Goal: Task Accomplishment & Management: Complete application form

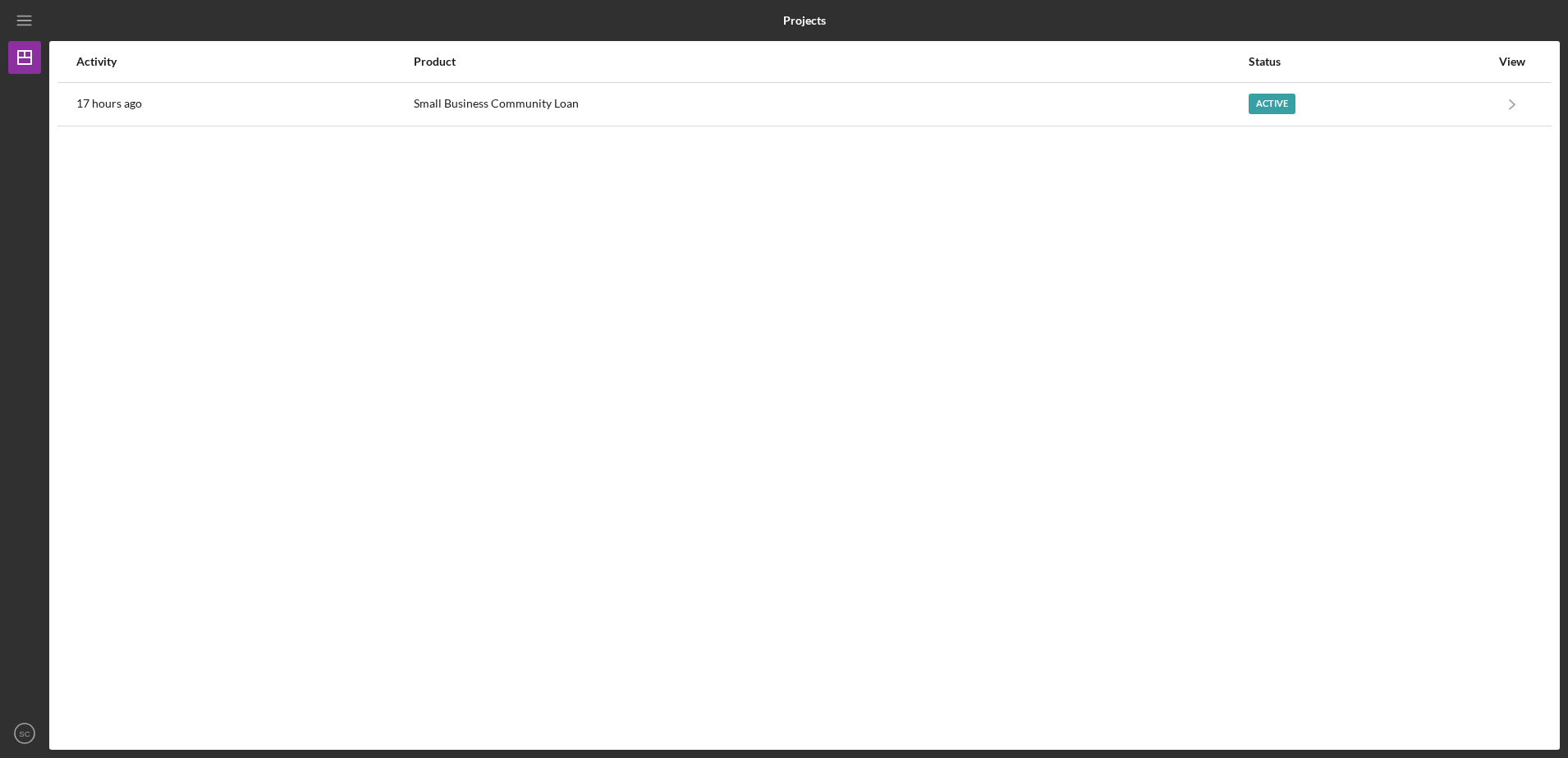
click at [764, 240] on div "Activity Product Status View 17 hours ago Small Business Community Loan Active …" at bounding box center [804, 395] width 1510 height 708
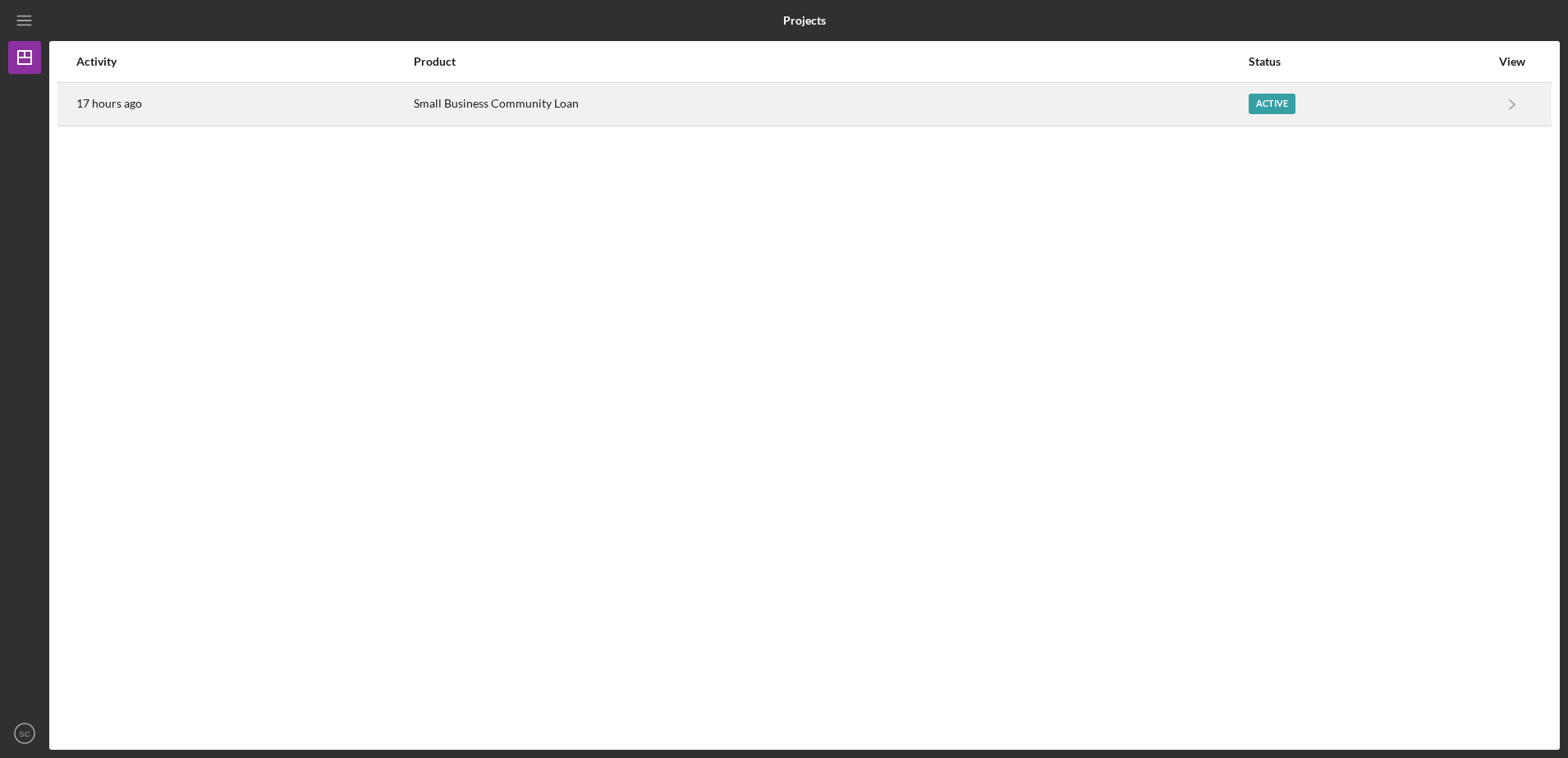
click at [1322, 114] on div "Active" at bounding box center [1368, 104] width 241 height 41
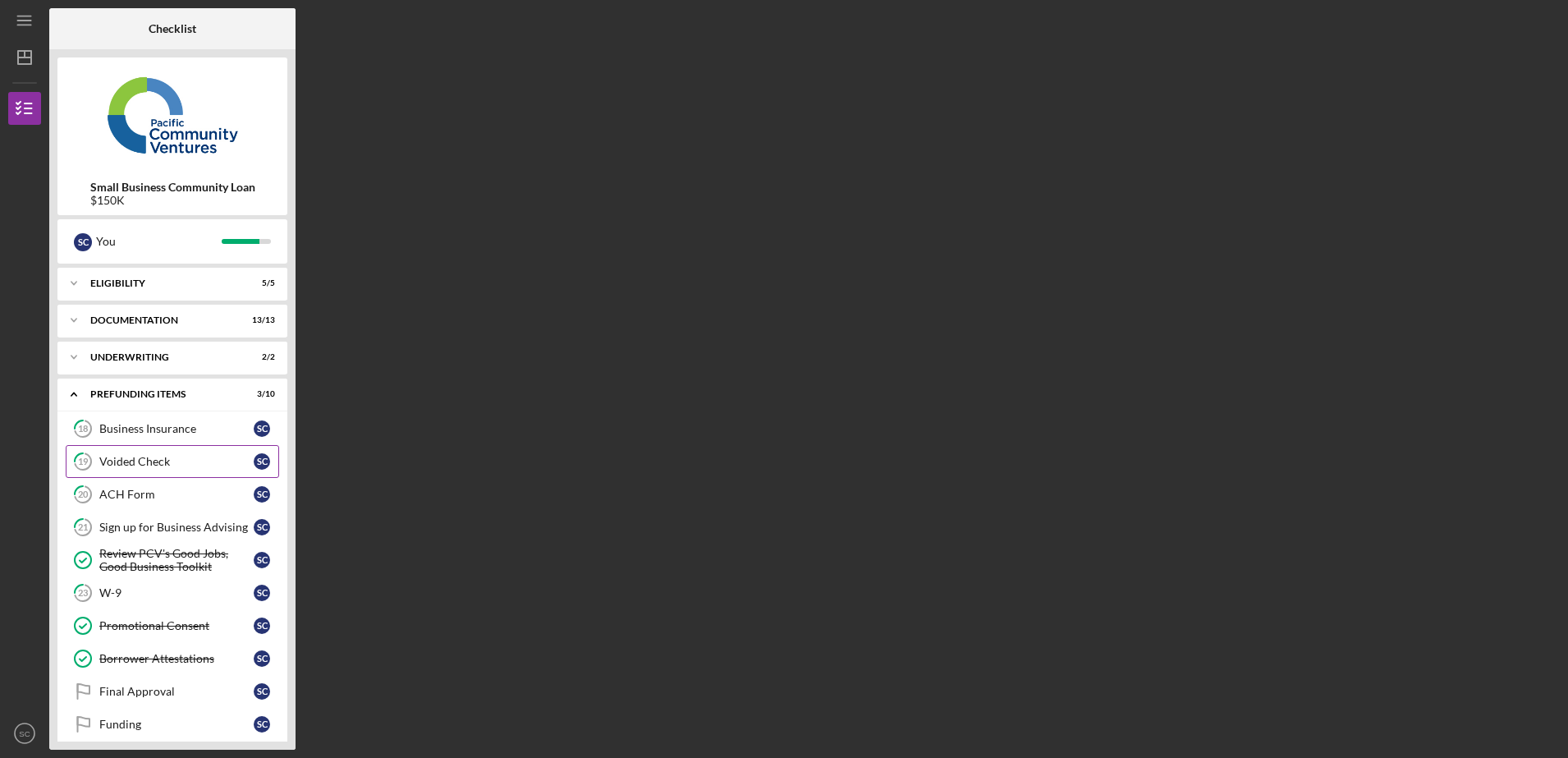
click at [158, 466] on div "Voided Check" at bounding box center [176, 462] width 154 height 13
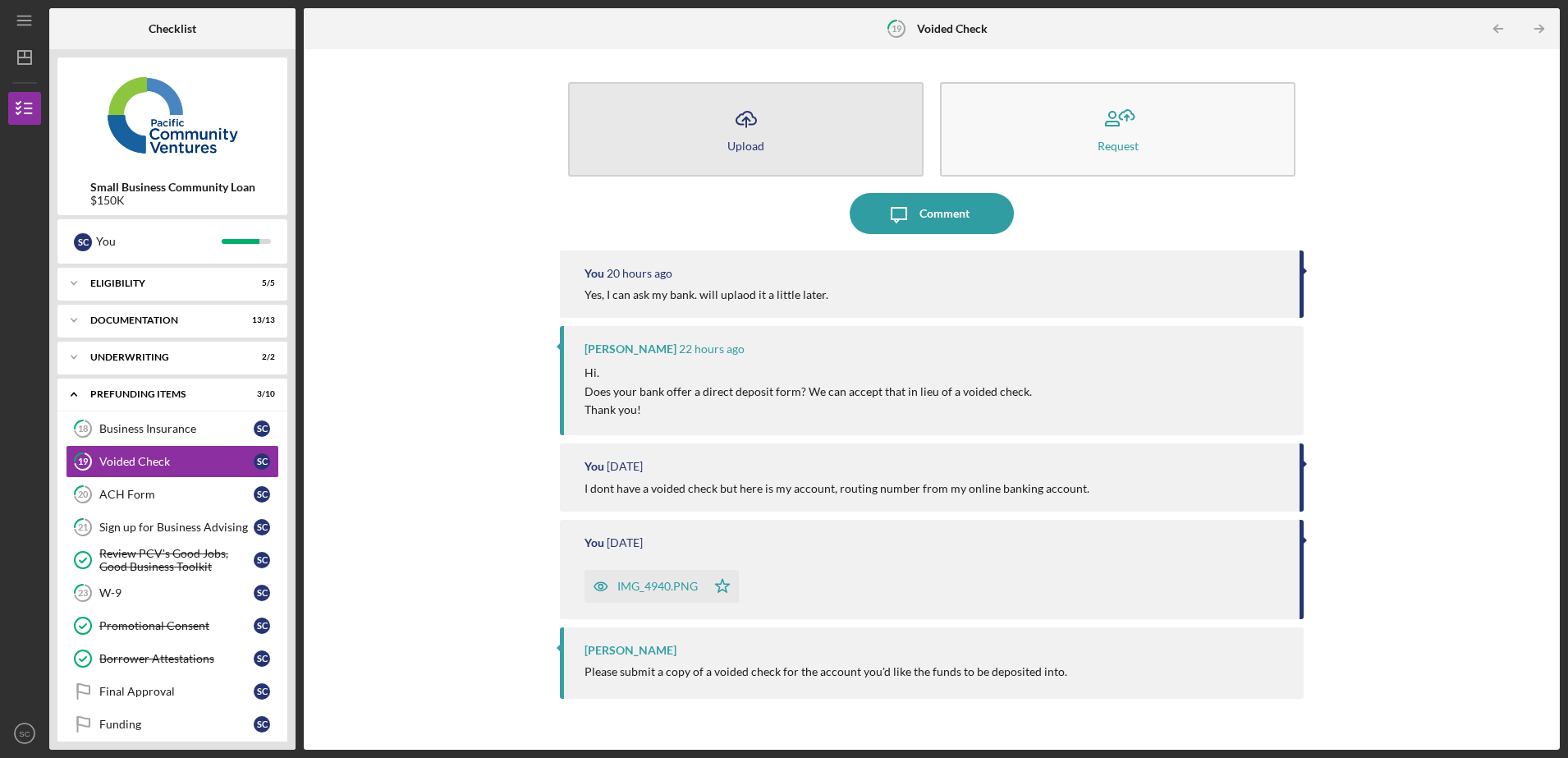
click at [777, 164] on button "Icon/Upload Upload" at bounding box center [745, 129] width 355 height 94
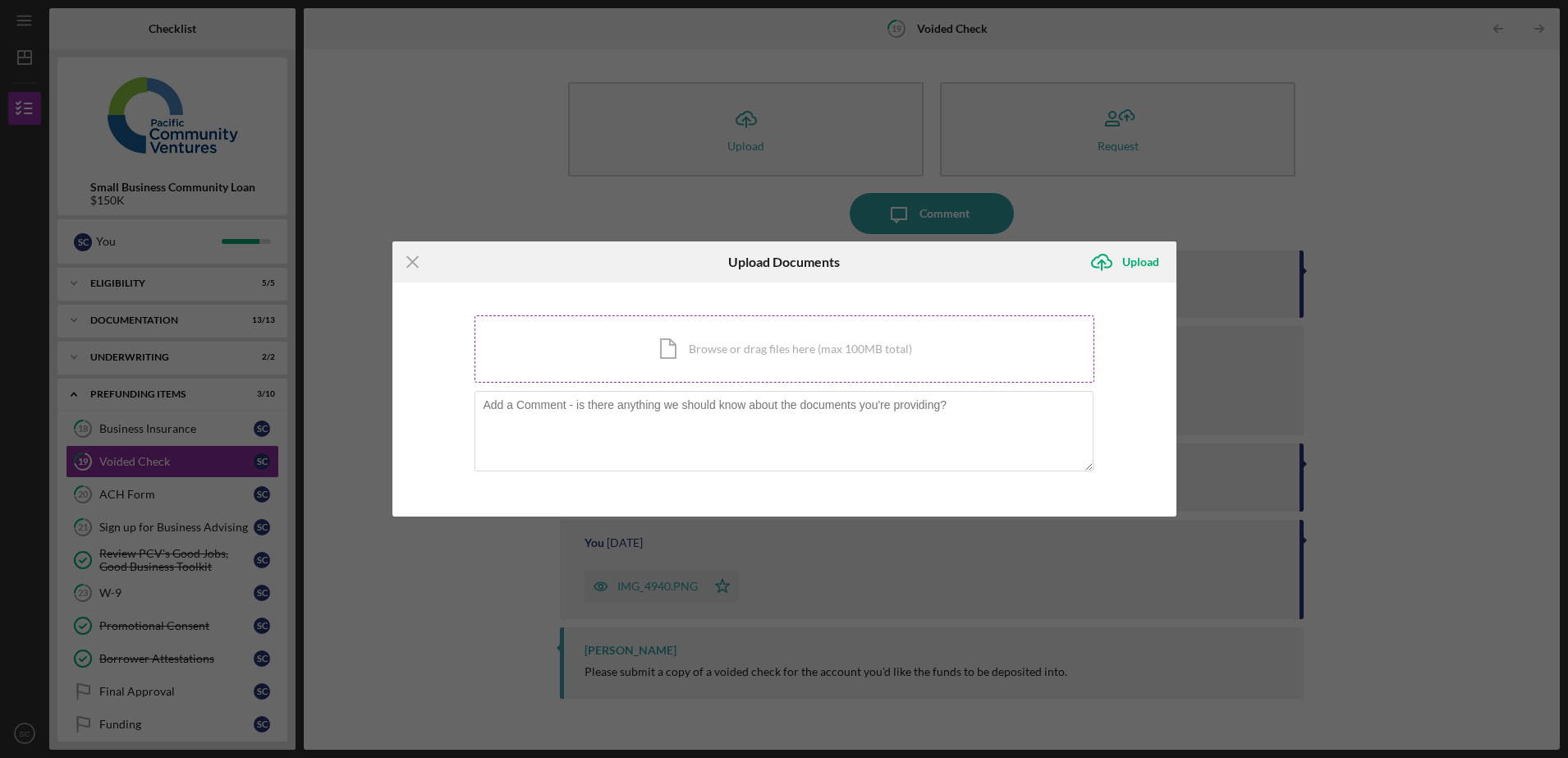
click at [728, 364] on div "Icon/Document Browse or drag files here (max 100MB total) Tap to choose files o…" at bounding box center [784, 349] width 620 height 68
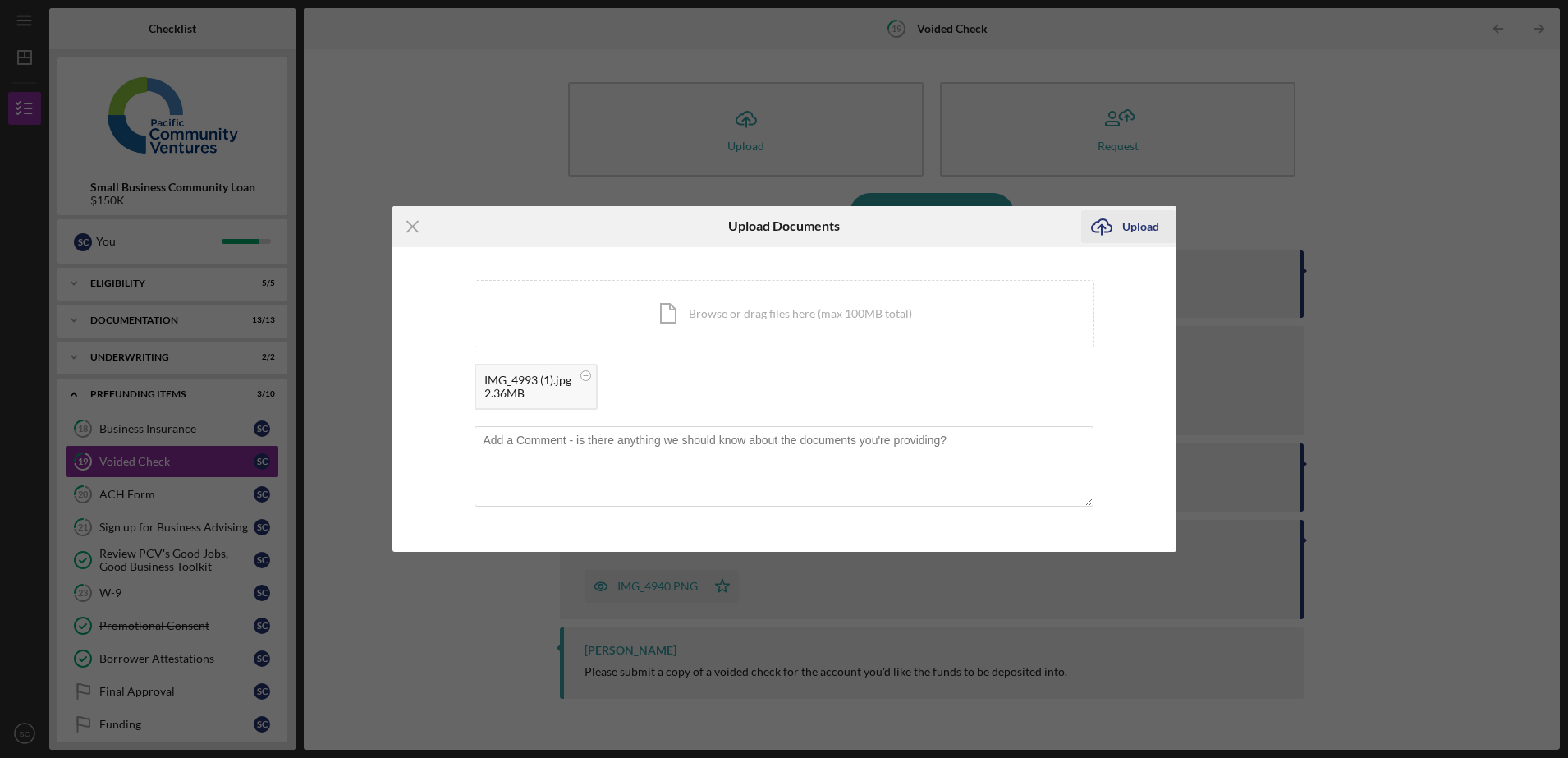
click at [1116, 233] on icon "Icon/Upload" at bounding box center [1101, 226] width 41 height 41
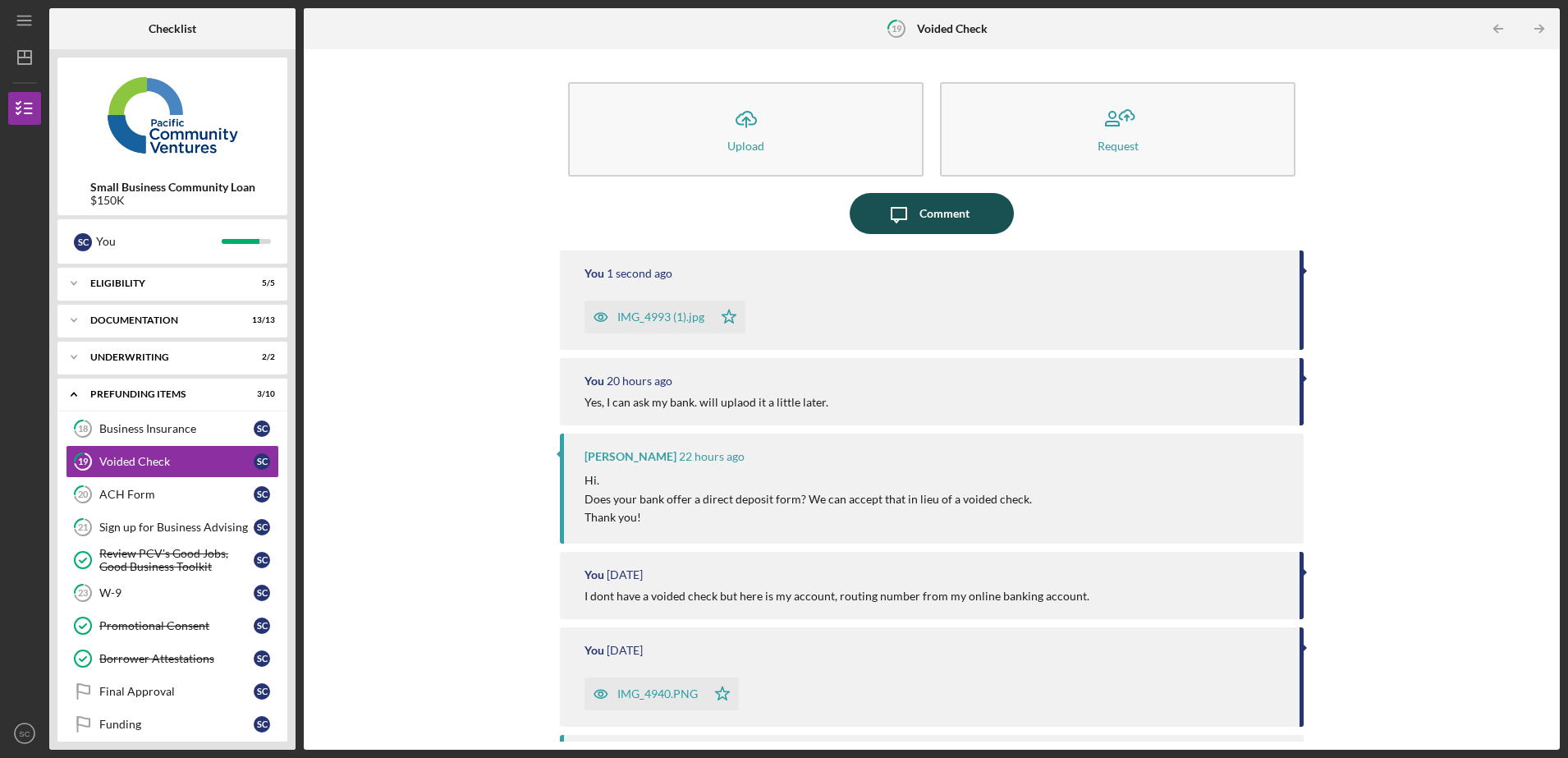
click at [972, 198] on button "Icon/Message Comment" at bounding box center [931, 213] width 164 height 41
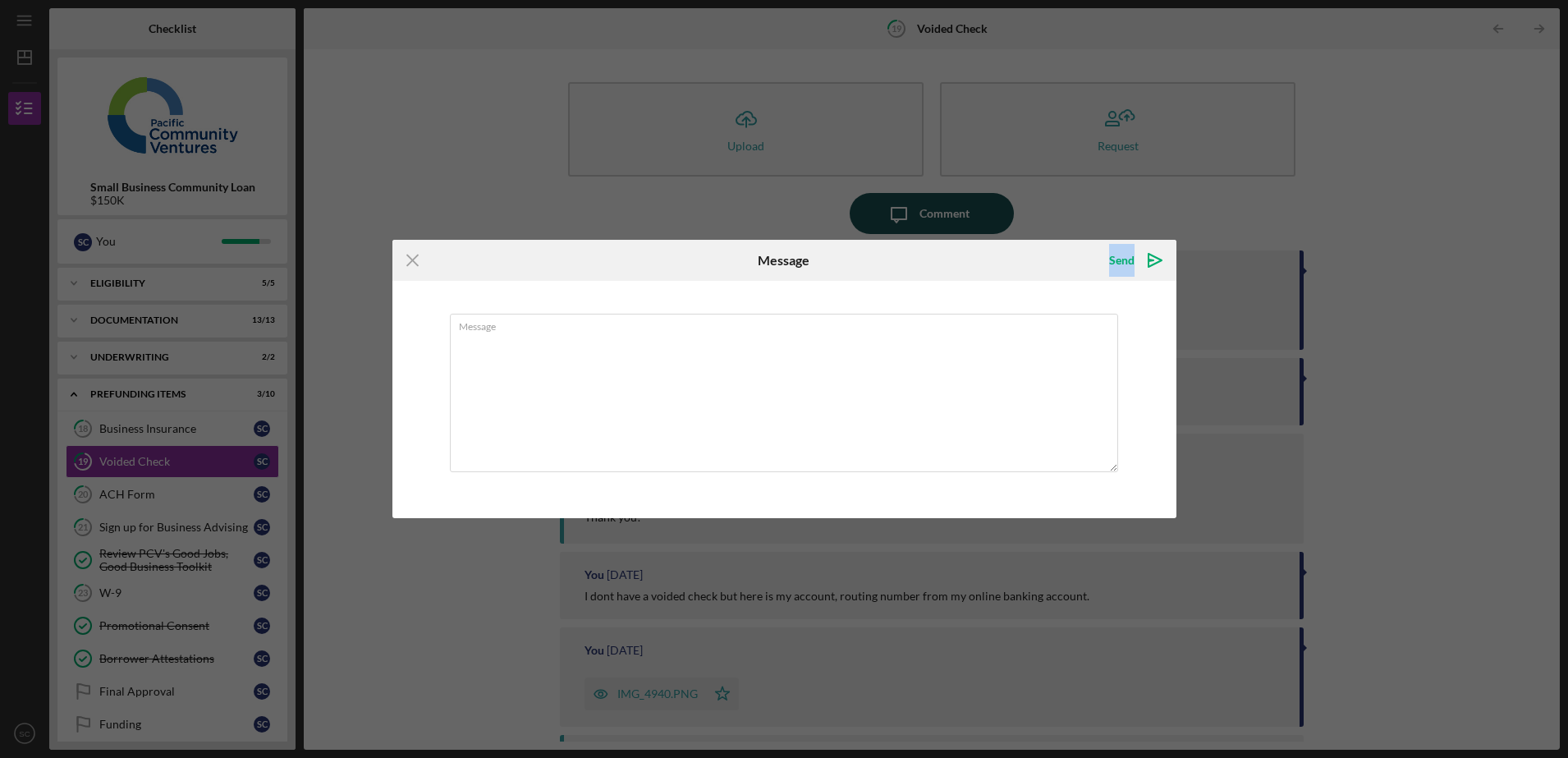
click at [972, 198] on div "Icon/Menu Close Message Send Icon/icon-invite-send Message Cancel Send Icon/ico…" at bounding box center [784, 379] width 1568 height 758
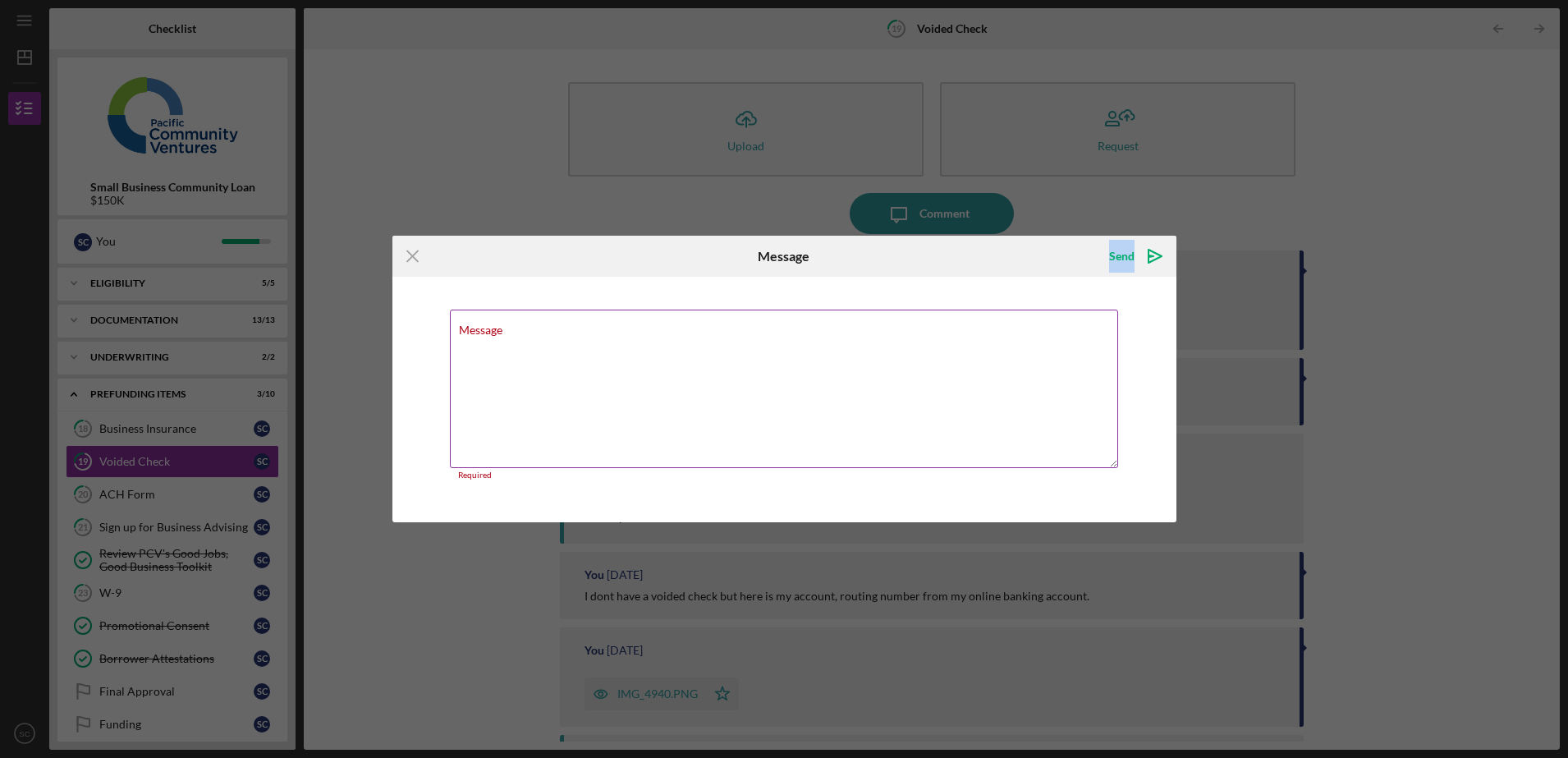
click at [523, 343] on textarea "Message" at bounding box center [784, 389] width 668 height 158
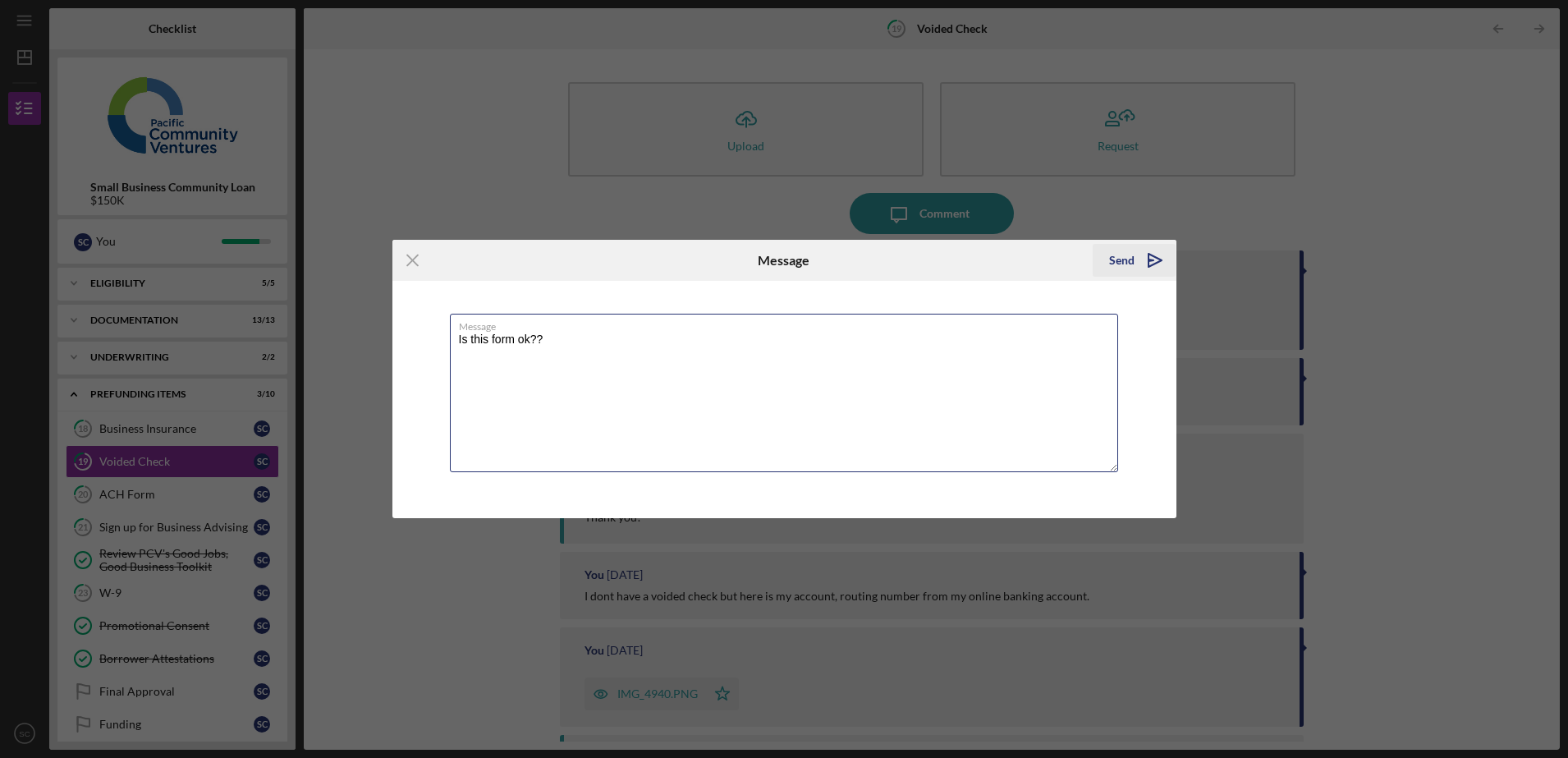
type textarea "Is this form ok??"
click at [1143, 261] on icon "Icon/icon-invite-send" at bounding box center [1154, 260] width 41 height 41
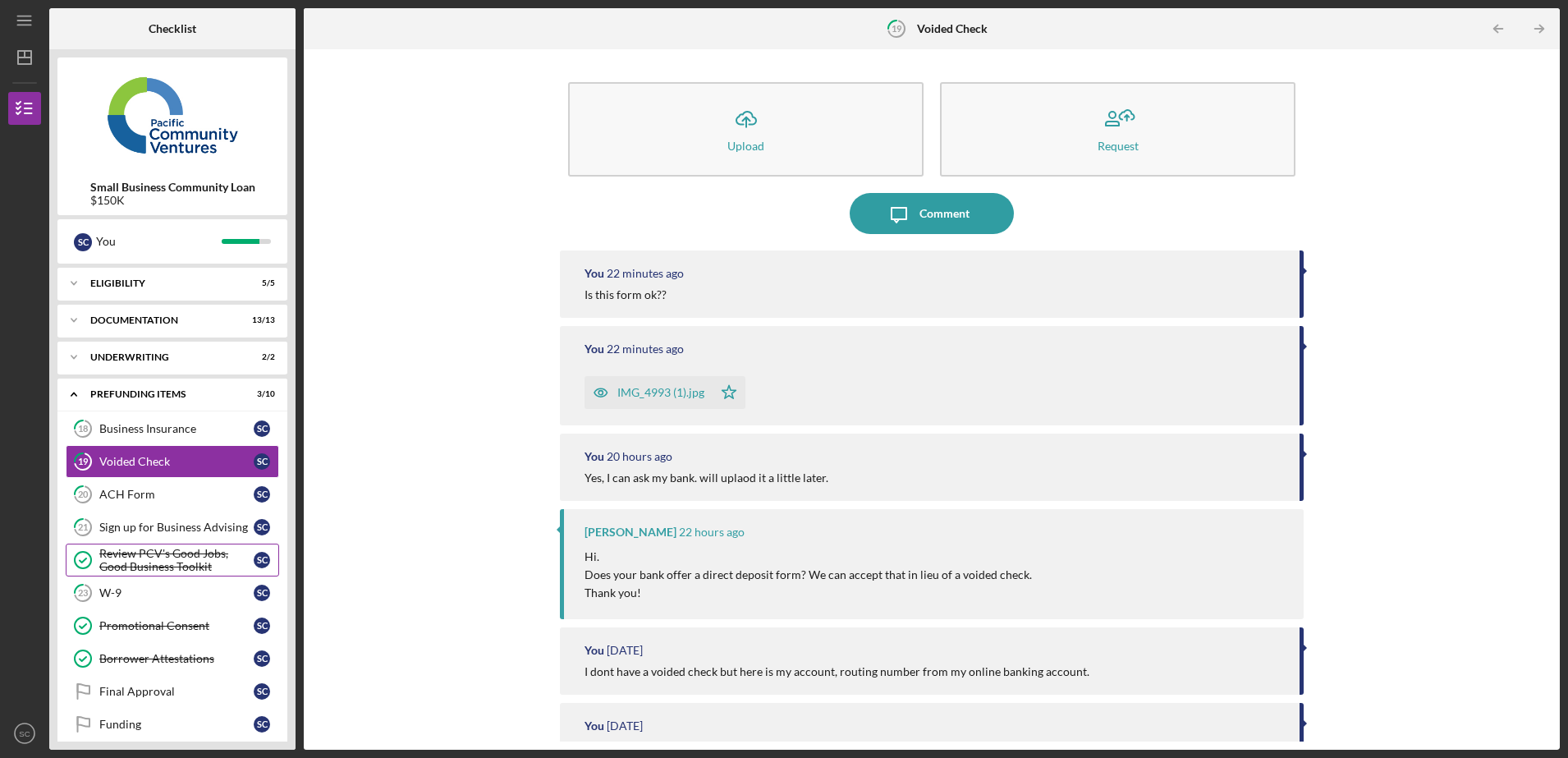
click at [161, 556] on div "Review PCV's Good Jobs, Good Business Toolkit" at bounding box center [176, 560] width 154 height 27
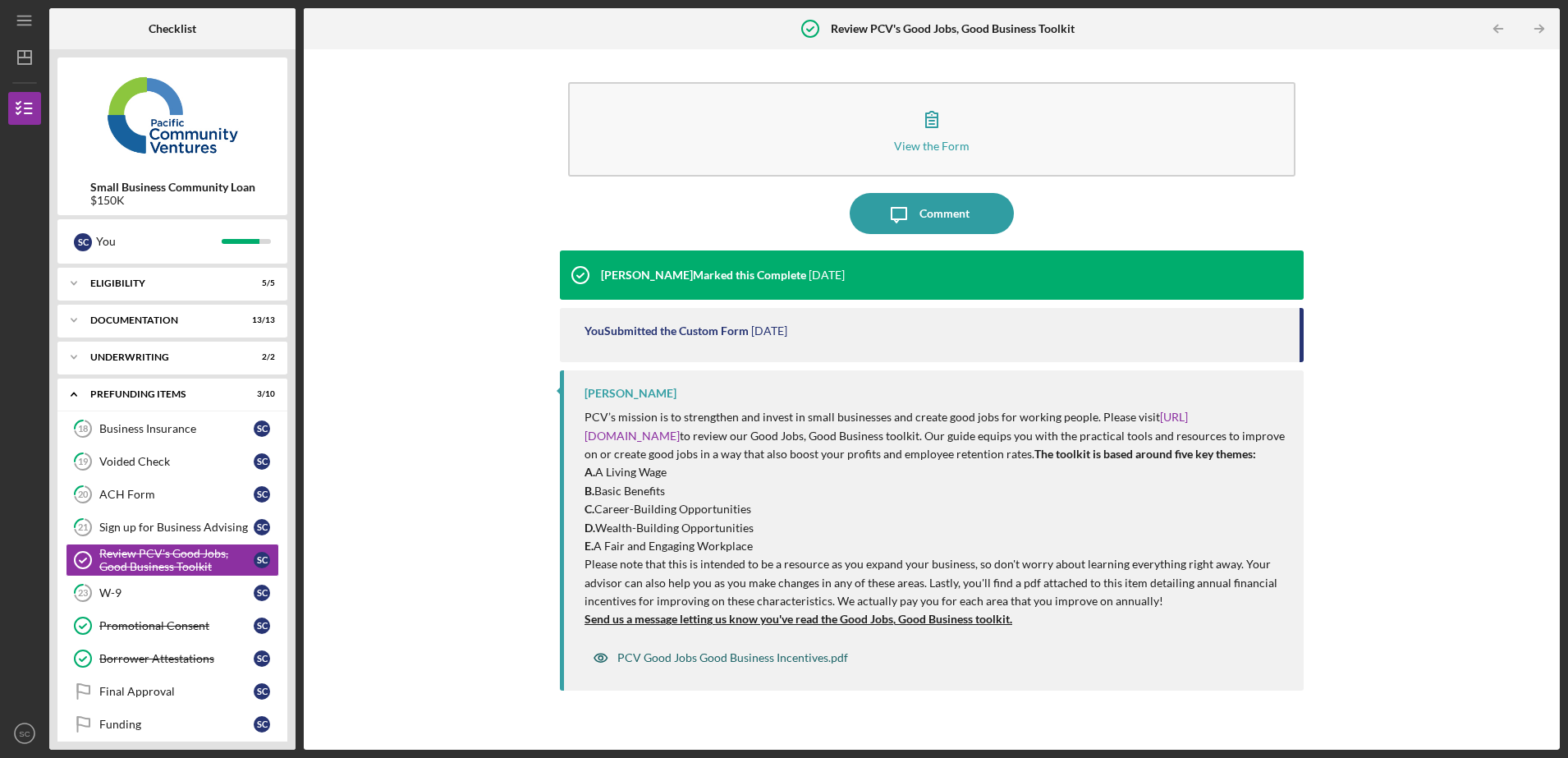
click at [798, 674] on div "PCV Good Jobs Good Business Incentives.pdf" at bounding box center [720, 657] width 271 height 32
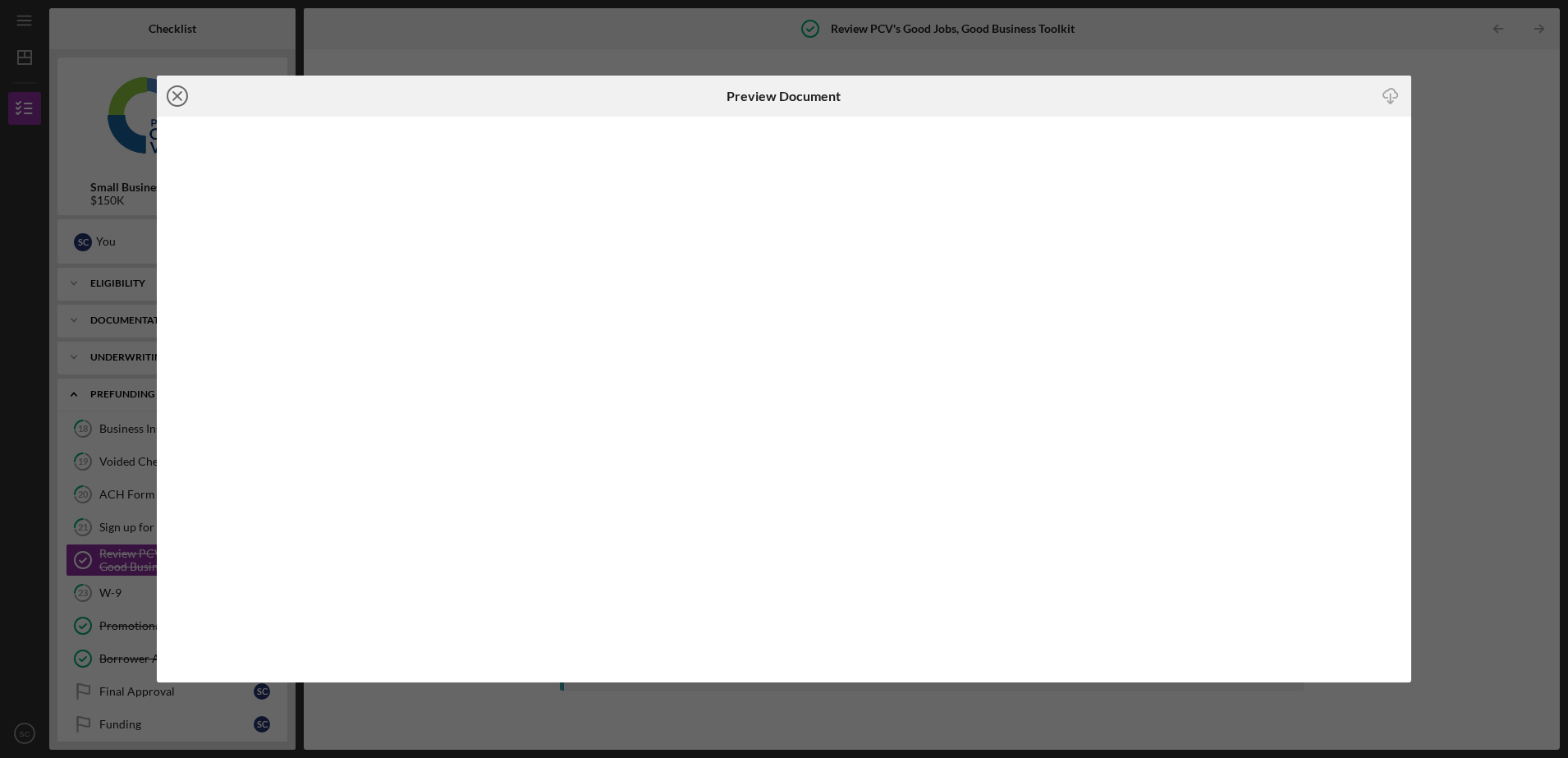
click at [167, 101] on icon "Icon/Close" at bounding box center [177, 95] width 41 height 41
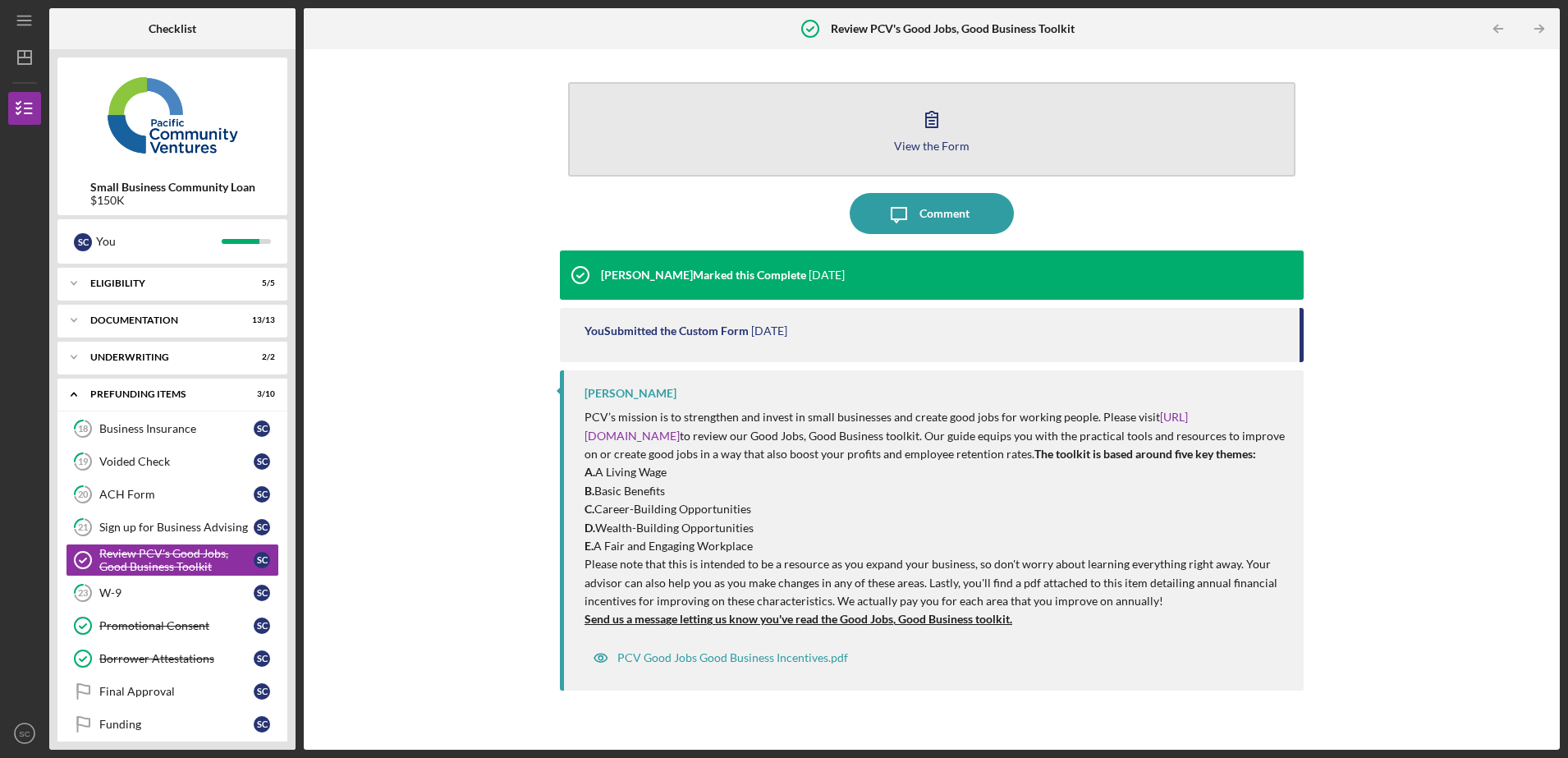
click at [923, 133] on icon "button" at bounding box center [931, 118] width 41 height 41
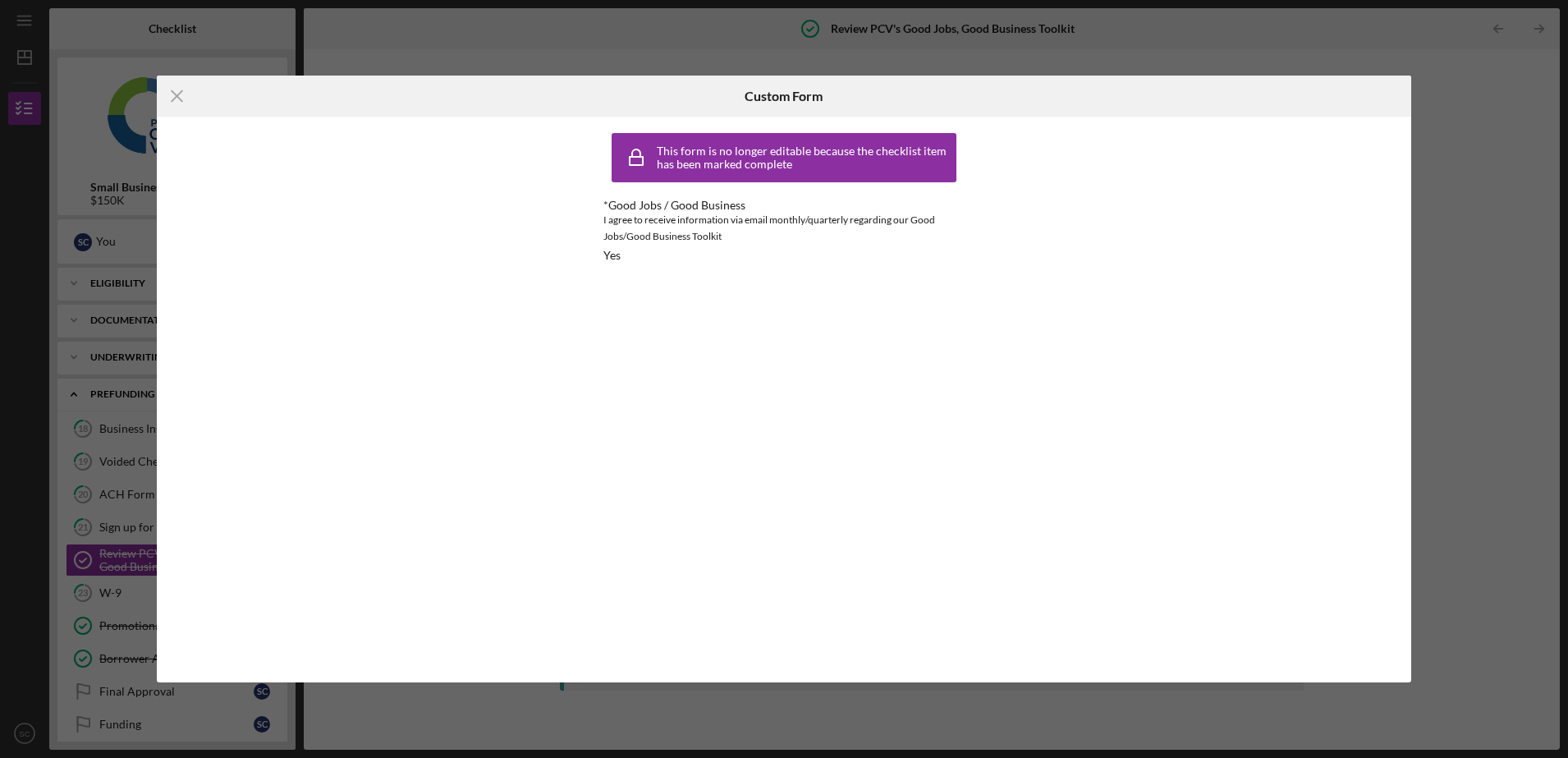
click at [923, 134] on div "This form is no longer editable because the checklist item has been marked comp…" at bounding box center [784, 158] width 345 height 50
click at [169, 88] on icon "Icon/Menu Close" at bounding box center [177, 95] width 41 height 41
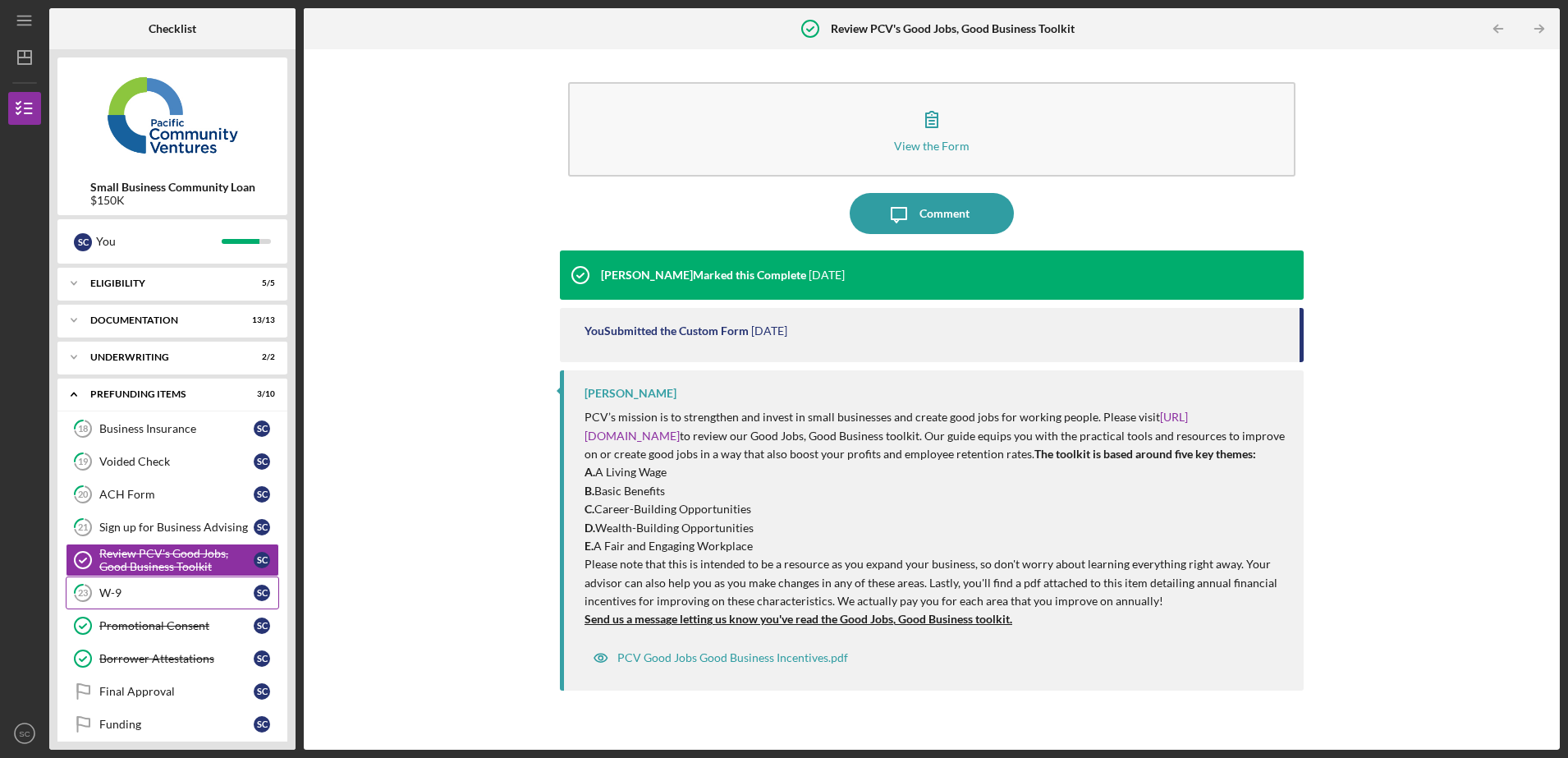
click at [192, 596] on div "W-9" at bounding box center [176, 592] width 154 height 13
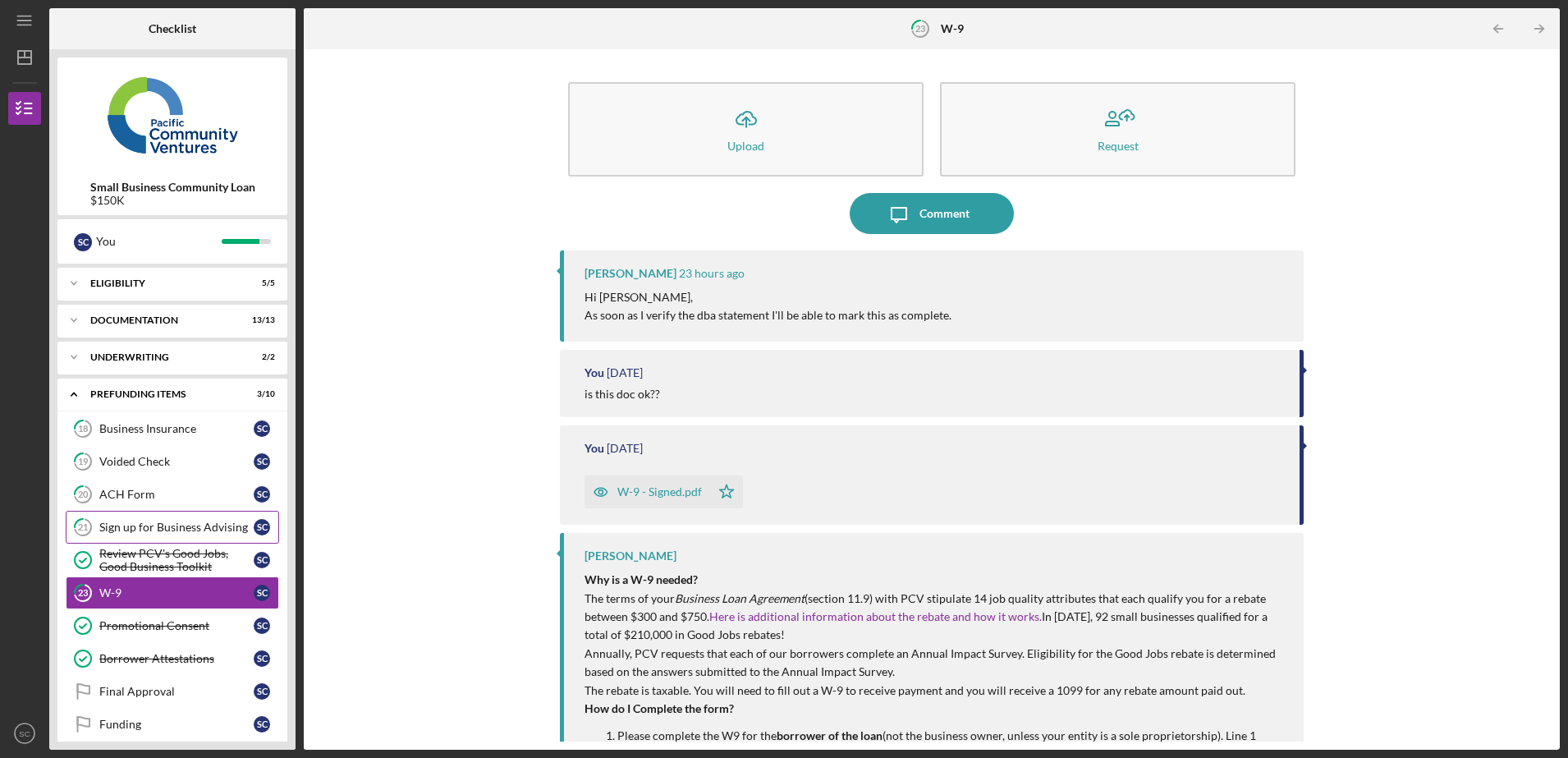
click at [201, 532] on div "Sign up for Business Advising" at bounding box center [176, 528] width 154 height 13
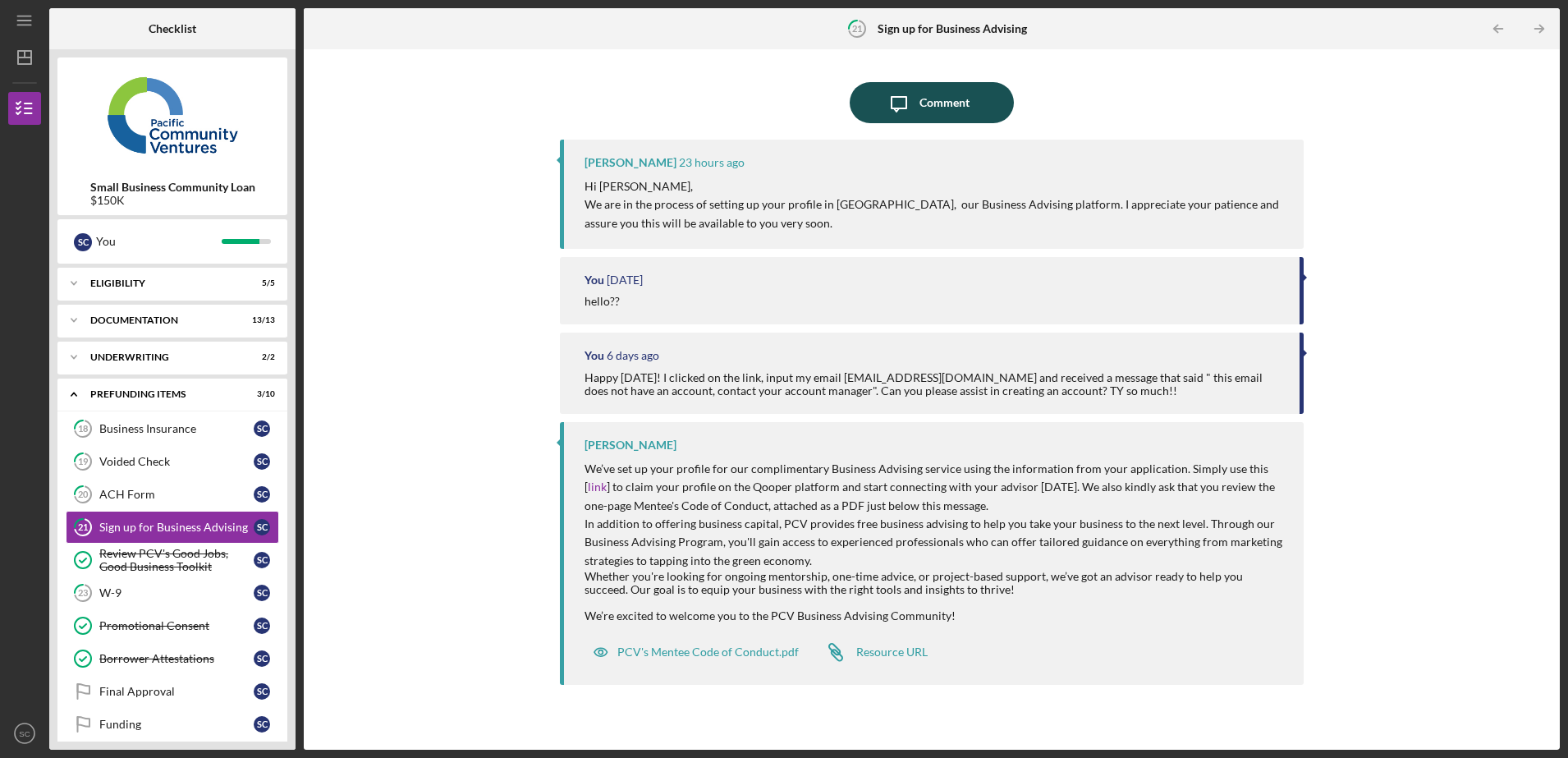
click at [904, 110] on icon "Icon/Message" at bounding box center [898, 102] width 41 height 41
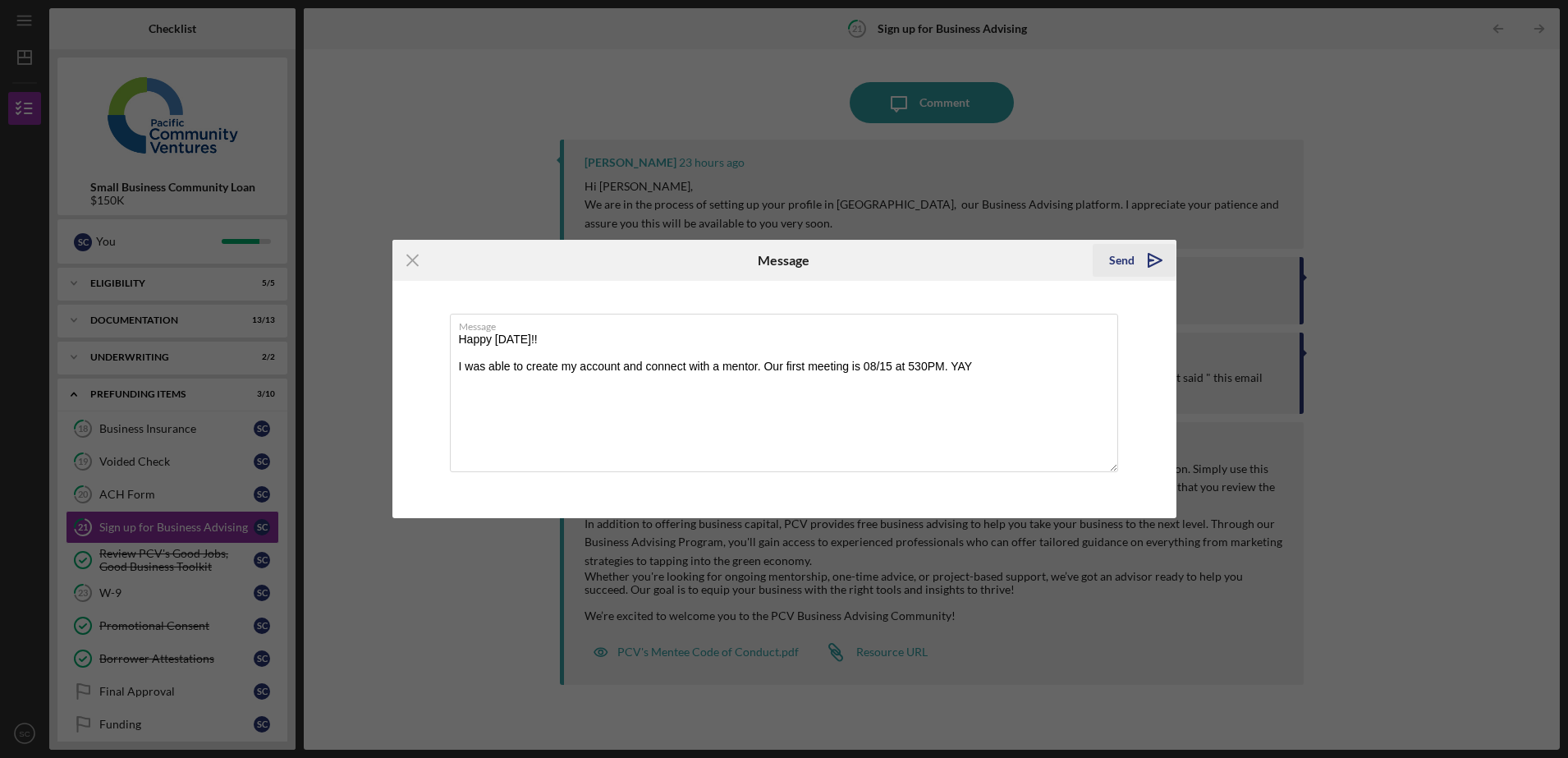
type textarea "Happy [DATE]!! I was able to create my account and connect with a mentor. Our f…"
click at [1153, 265] on polygon "submit" at bounding box center [1155, 260] width 13 height 13
